Goal: Navigation & Orientation: Go to known website

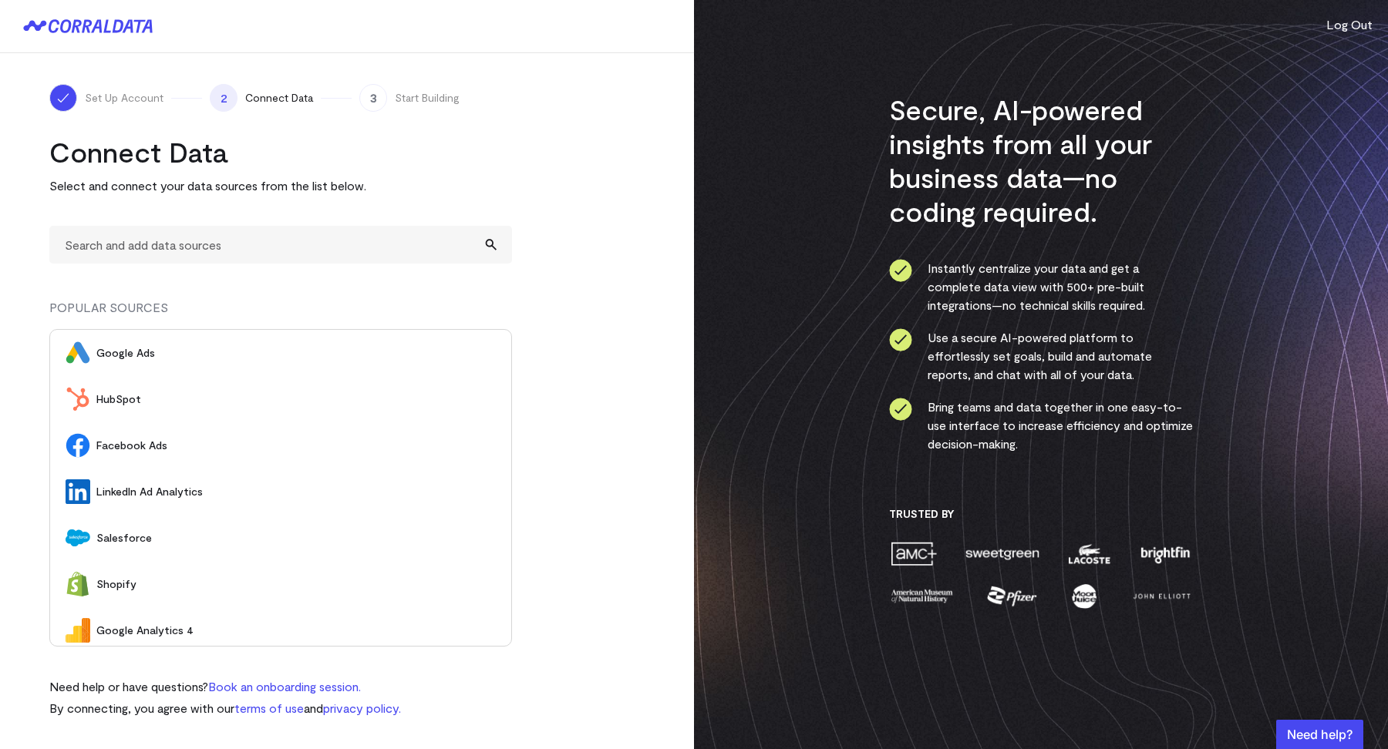
click at [1334, 26] on button "Log Out" at bounding box center [1349, 24] width 46 height 19
